Goal: Information Seeking & Learning: Understand process/instructions

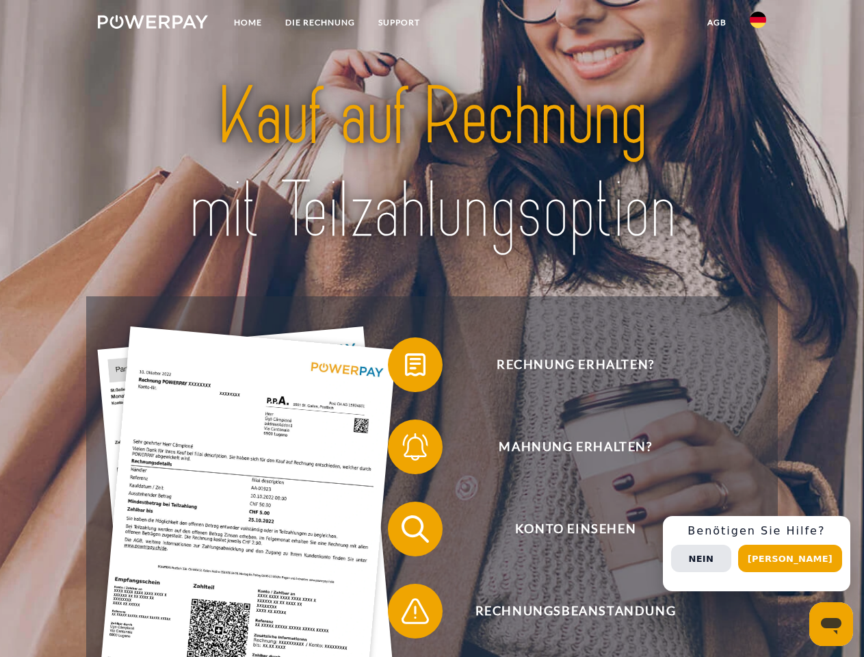
click at [153, 24] on img at bounding box center [153, 22] width 110 height 14
click at [758, 24] on img at bounding box center [758, 20] width 16 height 16
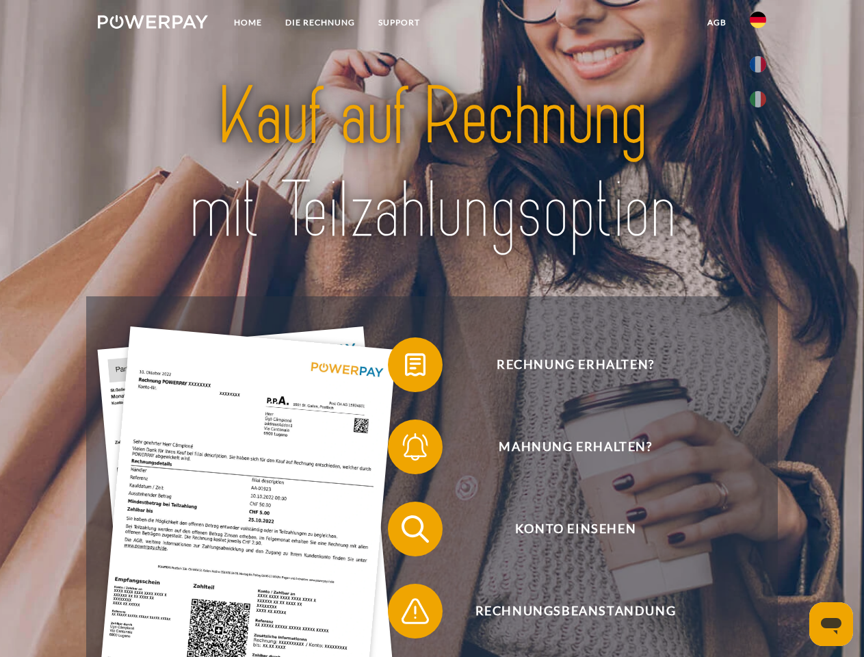
click at [716, 23] on link "agb" at bounding box center [717, 22] width 42 height 25
click at [405, 367] on span at bounding box center [395, 364] width 68 height 68
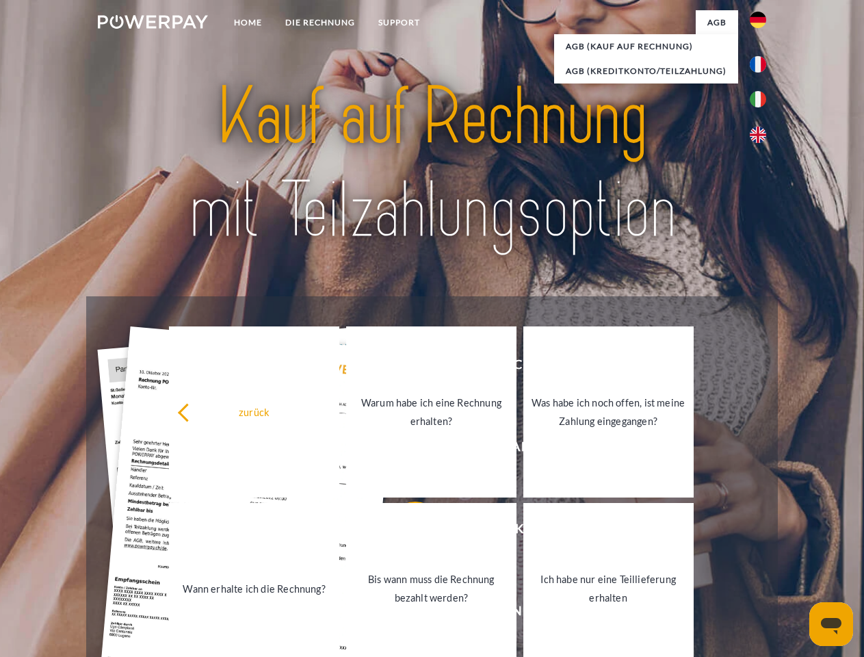
click at [405, 449] on div "zurück Warum habe ich eine Rechnung erhalten? Was habe ich noch offen, ist mein…" at bounding box center [431, 500] width 553 height 353
click at [405, 532] on link "Bis wann muss die Rechnung bezahlt werden?" at bounding box center [431, 588] width 170 height 171
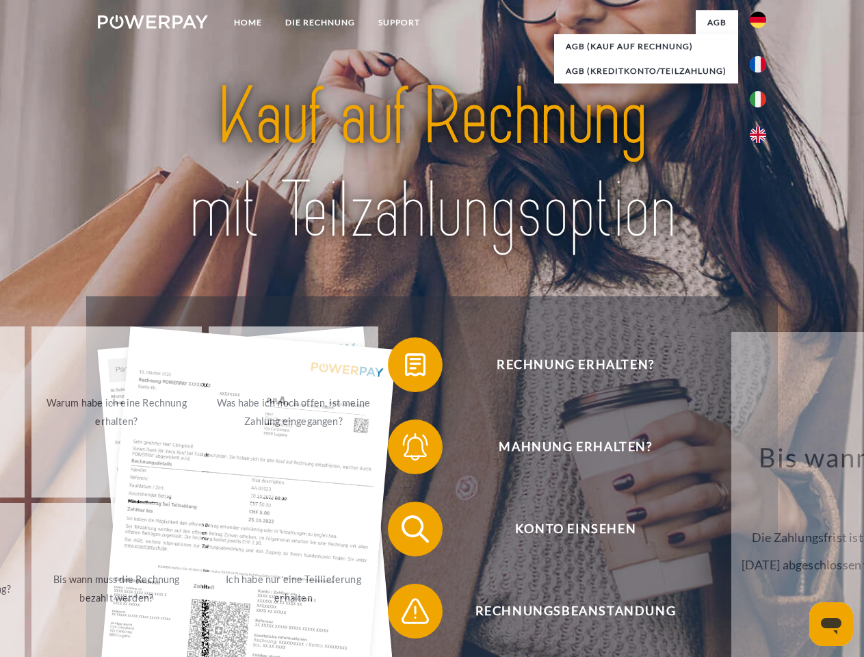
click at [405, 614] on span at bounding box center [395, 611] width 68 height 68
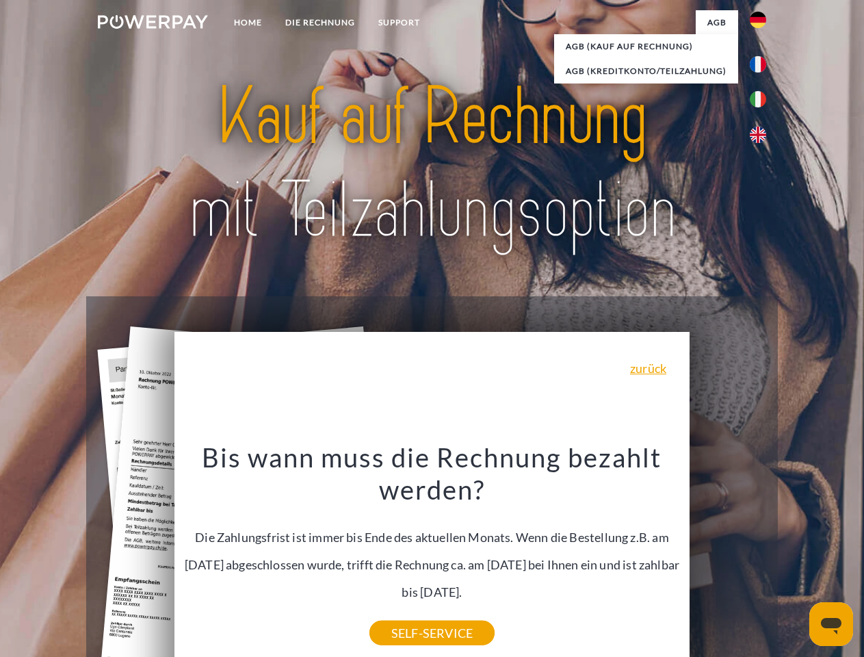
click at [761, 553] on div "Rechnung erhalten? Mahnung erhalten? Konto einsehen" at bounding box center [431, 569] width 691 height 547
click at [728, 556] on span "Konto einsehen" at bounding box center [575, 528] width 335 height 55
click at [795, 558] on header "Home DIE RECHNUNG SUPPORT" at bounding box center [432, 472] width 864 height 945
